Goal: Transaction & Acquisition: Obtain resource

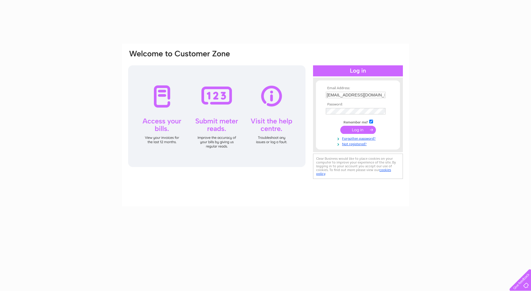
click at [359, 128] on input "submit" at bounding box center [359, 130] width 36 height 8
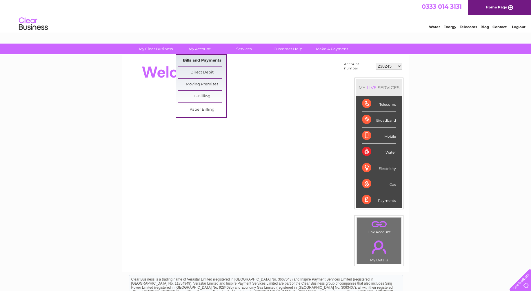
click at [206, 57] on link "Bills and Payments" at bounding box center [202, 61] width 48 height 12
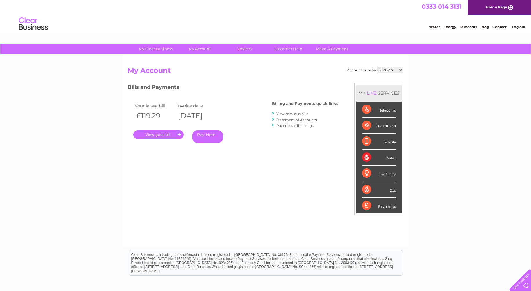
click at [296, 114] on link "View previous bills" at bounding box center [292, 113] width 32 height 4
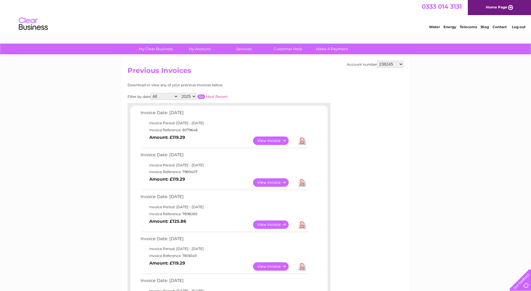
click at [400, 65] on select "238245 30306537" at bounding box center [390, 64] width 26 height 7
select select "30306537"
click at [377, 61] on select "238245 30306537" at bounding box center [390, 64] width 26 height 7
click at [273, 225] on link "View" at bounding box center [274, 224] width 43 height 8
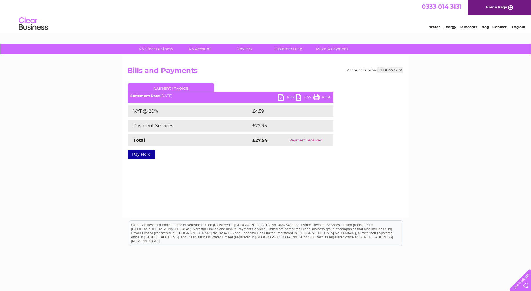
click at [279, 93] on ul "Current Invoice" at bounding box center [231, 88] width 206 height 11
click at [282, 98] on link "PDF" at bounding box center [287, 98] width 17 height 8
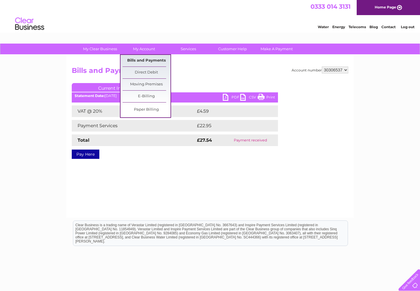
click at [146, 58] on link "Bills and Payments" at bounding box center [146, 61] width 48 height 12
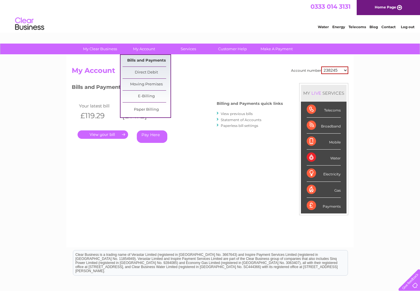
click at [151, 59] on link "Bills and Payments" at bounding box center [146, 61] width 48 height 12
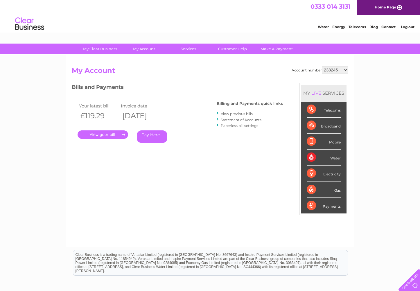
click at [243, 113] on link "View previous bills" at bounding box center [236, 113] width 32 height 4
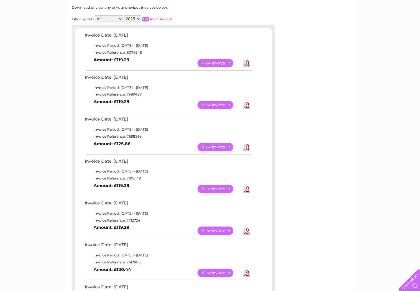
scroll to position [79, 0]
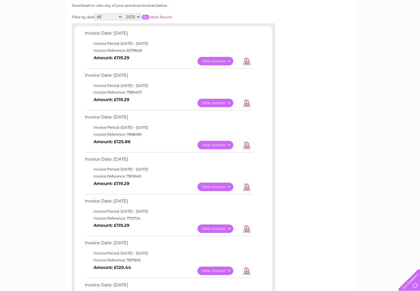
click at [218, 144] on link "View" at bounding box center [218, 145] width 43 height 8
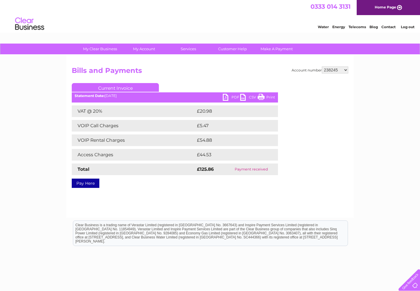
click at [346, 70] on select "238245 30306537" at bounding box center [334, 69] width 26 height 7
select select "30306537"
click at [321, 66] on select "238245 30306537" at bounding box center [334, 69] width 26 height 7
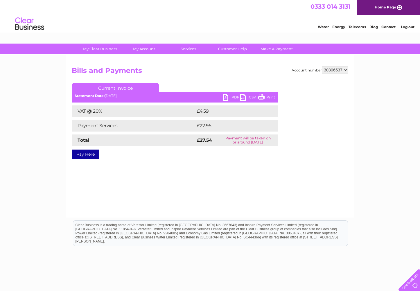
click at [226, 97] on link "PDF" at bounding box center [231, 98] width 17 height 8
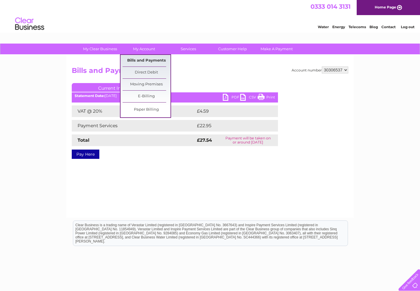
click at [138, 61] on link "Bills and Payments" at bounding box center [146, 61] width 48 height 12
click at [138, 60] on link "Bills and Payments" at bounding box center [146, 61] width 48 height 12
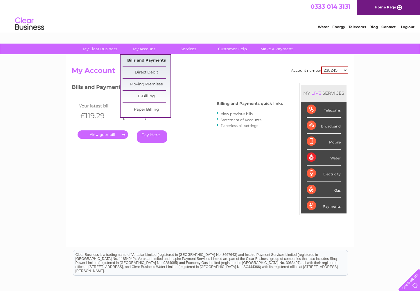
click at [145, 59] on link "Bills and Payments" at bounding box center [146, 61] width 48 height 12
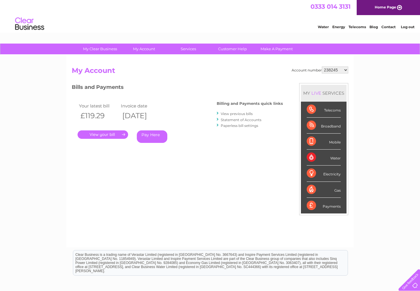
click at [239, 115] on link "View previous bills" at bounding box center [236, 113] width 32 height 4
click at [240, 113] on link "View previous bills" at bounding box center [236, 113] width 32 height 4
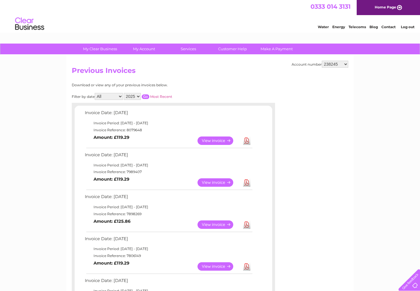
click at [214, 264] on link "View" at bounding box center [218, 266] width 43 height 8
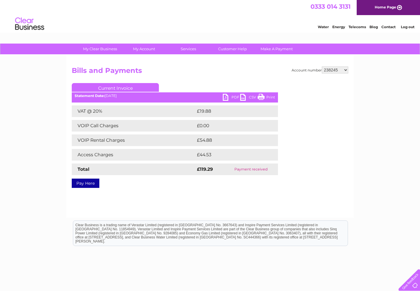
click at [225, 96] on link "PDF" at bounding box center [231, 98] width 17 height 8
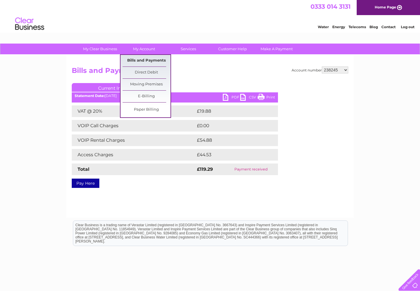
click at [148, 61] on link "Bills and Payments" at bounding box center [146, 61] width 48 height 12
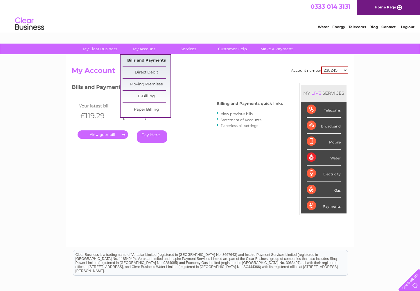
click at [149, 58] on link "Bills and Payments" at bounding box center [146, 61] width 48 height 12
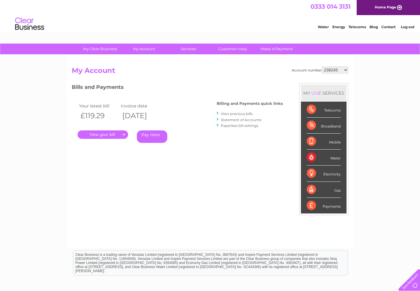
click at [244, 112] on link "View previous bills" at bounding box center [236, 113] width 32 height 4
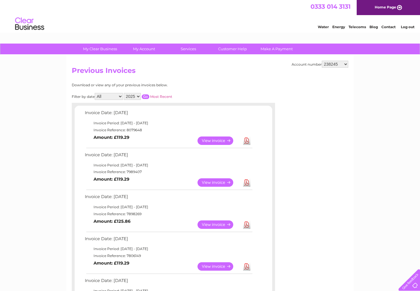
click at [214, 181] on link "View" at bounding box center [218, 182] width 43 height 8
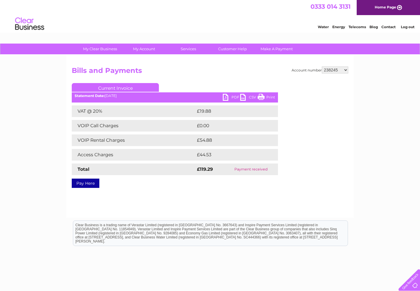
click at [226, 98] on link "PDF" at bounding box center [231, 98] width 17 height 8
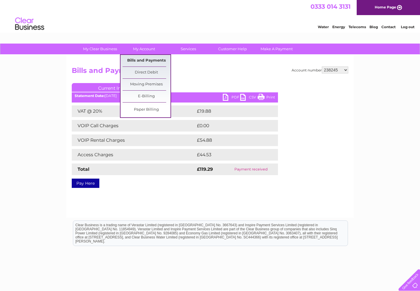
click at [149, 60] on link "Bills and Payments" at bounding box center [146, 61] width 48 height 12
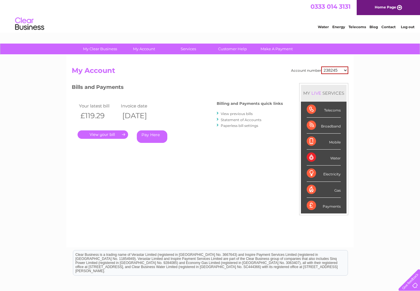
click at [230, 111] on link "View previous bills" at bounding box center [236, 113] width 32 height 4
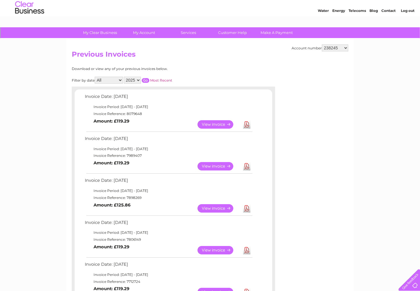
scroll to position [36, 0]
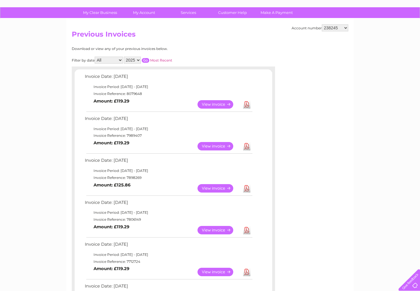
click at [344, 28] on select "238245 30306537" at bounding box center [334, 27] width 26 height 7
select select "30306537"
click at [321, 24] on select "238245 30306537" at bounding box center [334, 27] width 26 height 7
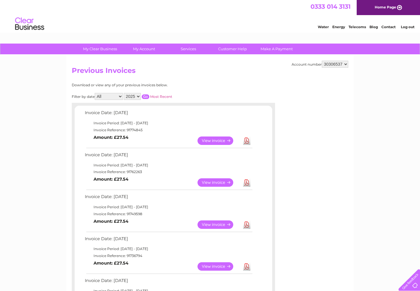
click at [219, 180] on link "View" at bounding box center [218, 182] width 43 height 8
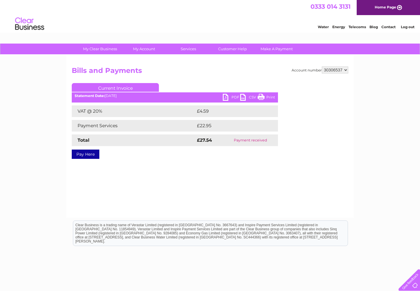
click at [231, 92] on ul "Current Invoice" at bounding box center [175, 88] width 206 height 11
click at [227, 96] on link "PDF" at bounding box center [231, 98] width 17 height 8
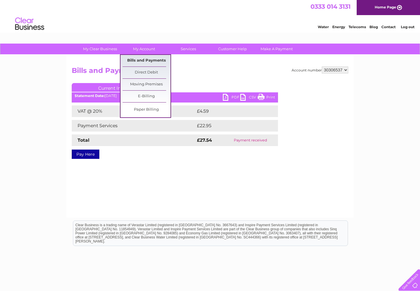
click at [147, 60] on link "Bills and Payments" at bounding box center [146, 61] width 48 height 12
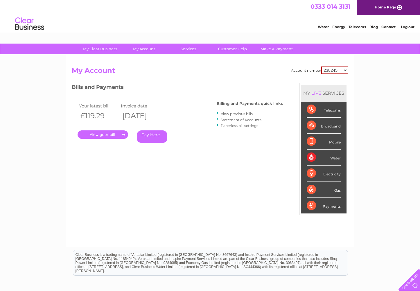
click at [343, 70] on select "238245 30306537" at bounding box center [334, 70] width 27 height 8
select select "30306537"
click at [321, 66] on select "238245 30306537" at bounding box center [334, 70] width 27 height 8
click at [237, 113] on link "View previous bills" at bounding box center [236, 113] width 32 height 4
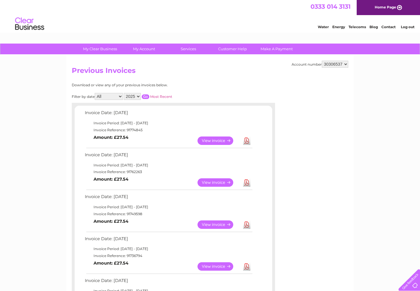
click at [225, 265] on link "View" at bounding box center [218, 266] width 43 height 8
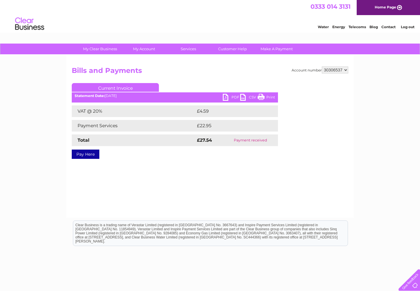
click at [227, 93] on ul "Current Invoice" at bounding box center [175, 88] width 206 height 11
click at [227, 98] on link "PDF" at bounding box center [231, 98] width 17 height 8
